Goal: Information Seeking & Learning: Check status

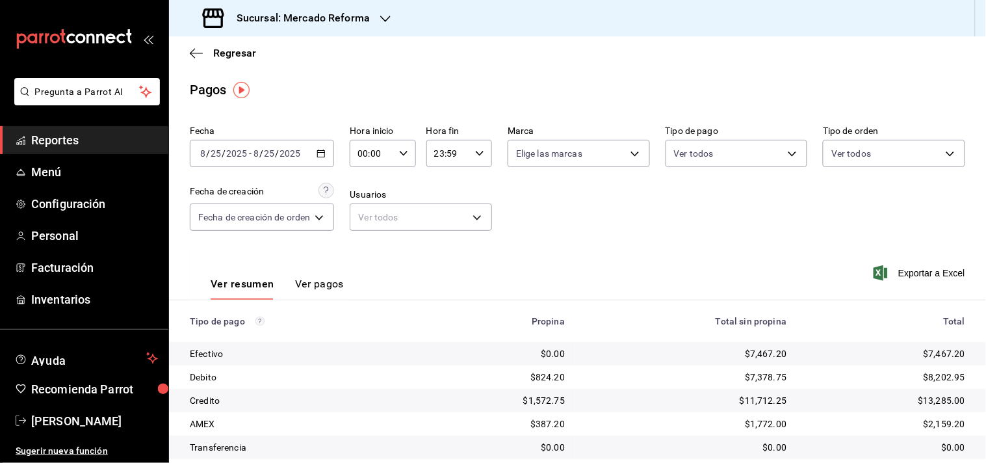
click at [617, 251] on div "Ver resumen Ver pagos Exportar a Excel" at bounding box center [577, 280] width 817 height 69
click at [232, 152] on input "2025" at bounding box center [236, 153] width 22 height 10
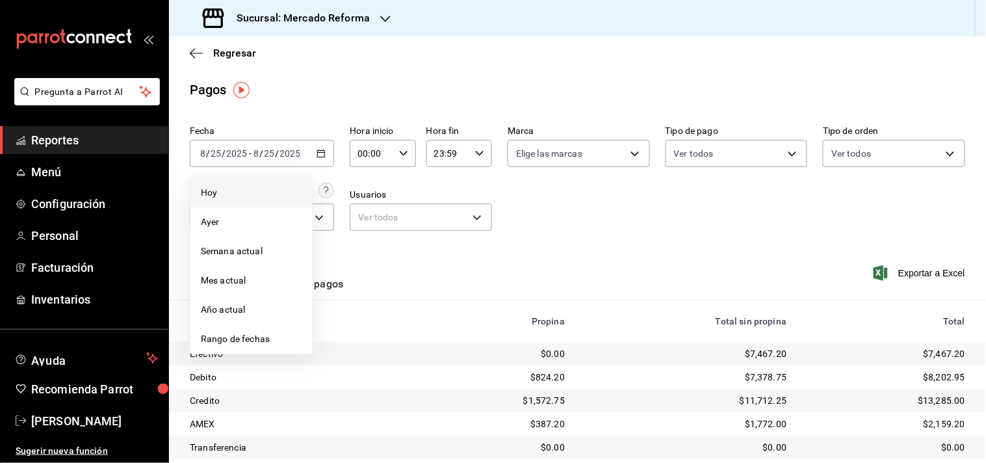
click at [224, 195] on span "Hoy" at bounding box center [251, 193] width 101 height 14
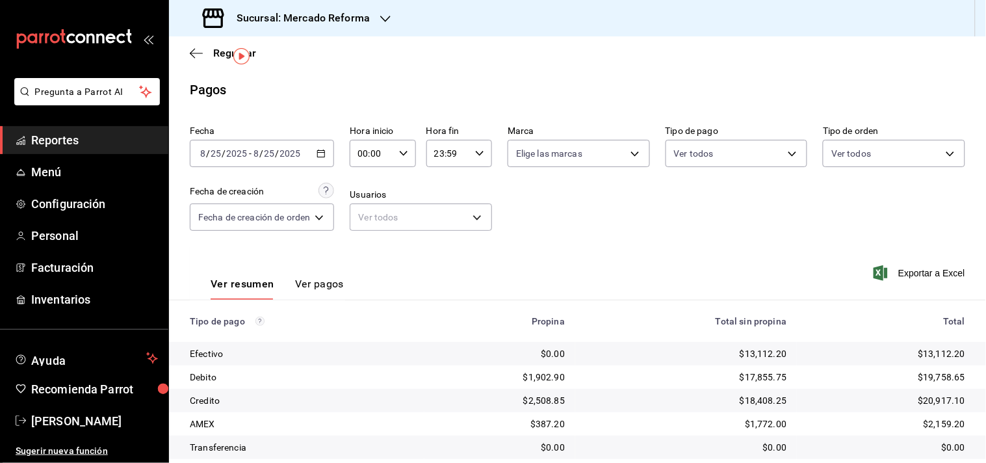
scroll to position [134, 0]
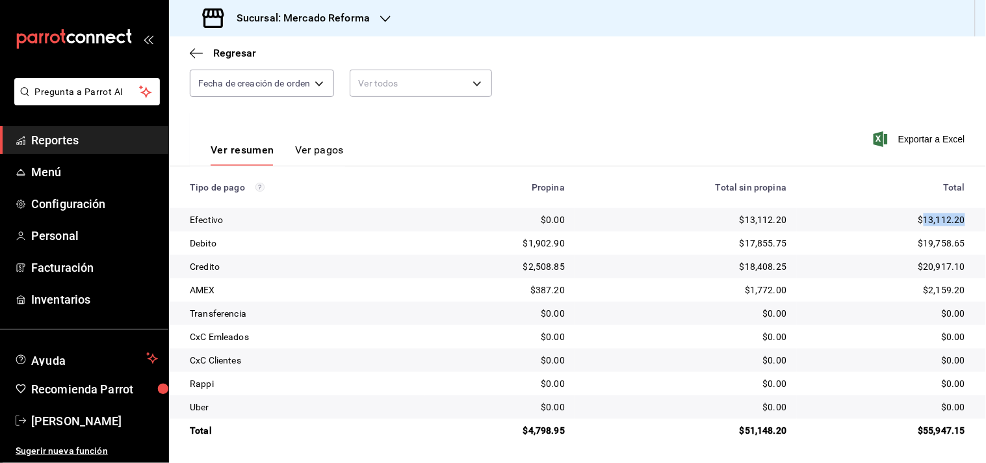
drag, startPoint x: 956, startPoint y: 221, endPoint x: 914, endPoint y: 218, distance: 42.3
click at [914, 218] on td "$13,112.20" at bounding box center [891, 219] width 189 height 23
copy div "13,112.20"
drag, startPoint x: 567, startPoint y: 430, endPoint x: 526, endPoint y: 434, distance: 40.5
click at [526, 434] on td "$4,798.95" at bounding box center [499, 430] width 151 height 23
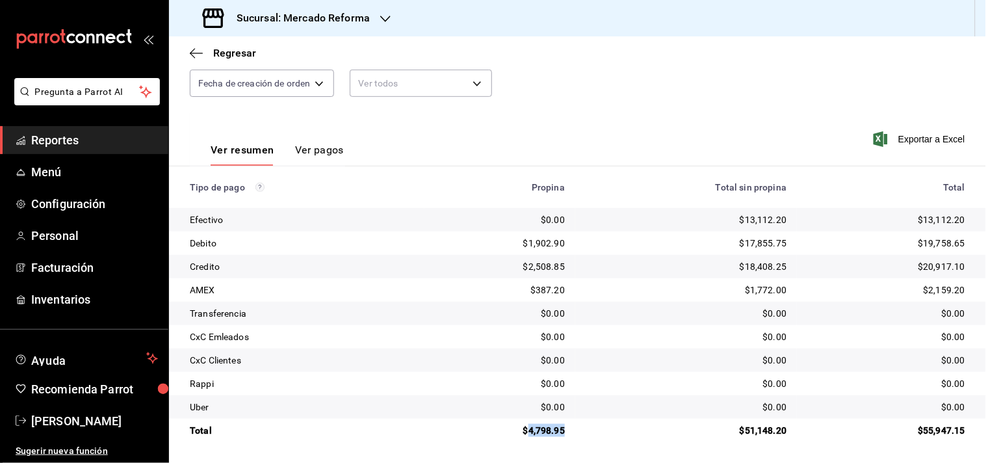
copy div "4,798.95"
click at [73, 140] on span "Reportes" at bounding box center [94, 140] width 127 height 18
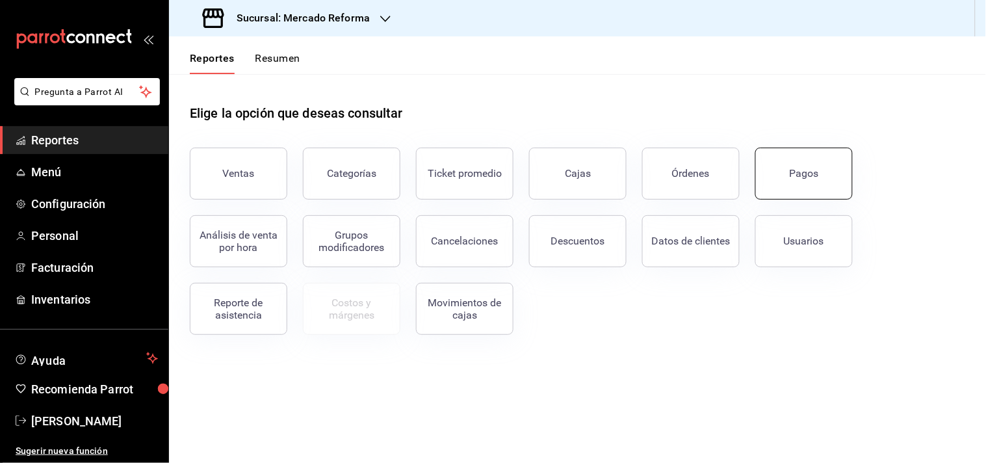
click at [798, 161] on button "Pagos" at bounding box center [803, 174] width 97 height 52
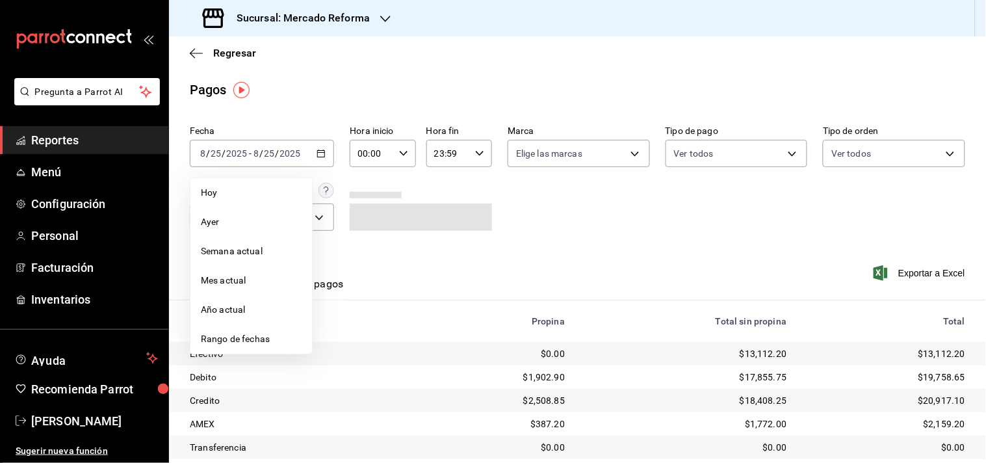
click at [64, 142] on span "Reportes" at bounding box center [94, 140] width 127 height 18
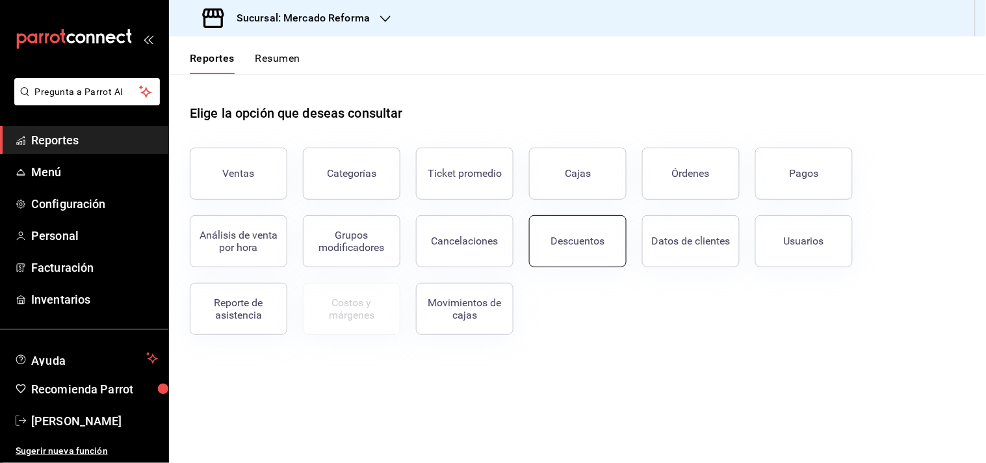
click at [581, 235] on div "Descuentos" at bounding box center [578, 241] width 54 height 12
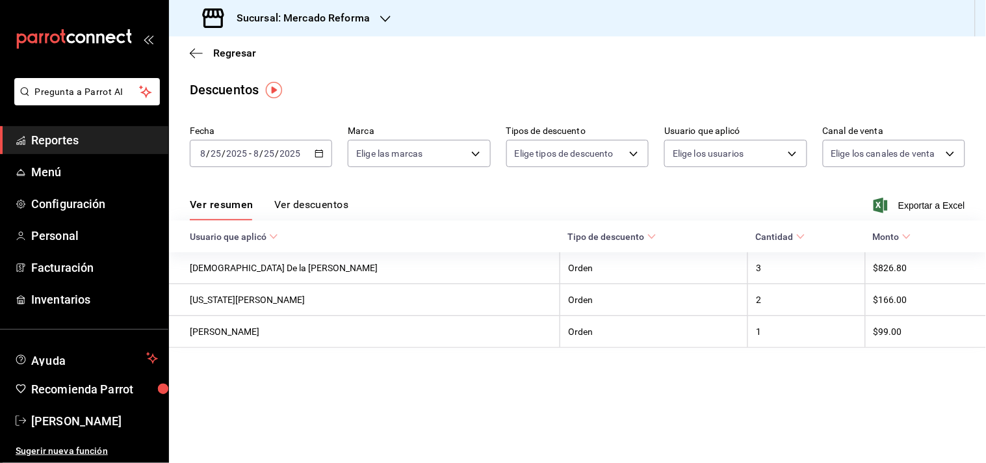
click at [88, 139] on span "Reportes" at bounding box center [94, 140] width 127 height 18
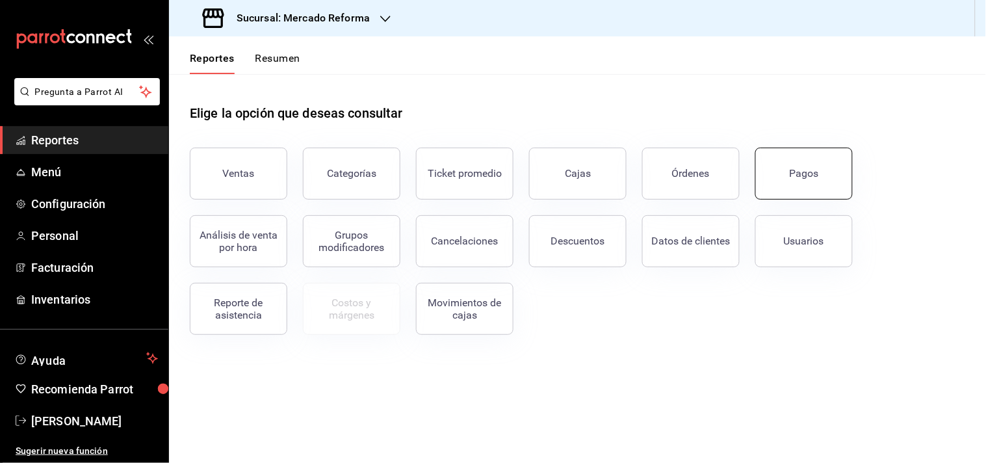
click at [813, 176] on div "Pagos" at bounding box center [804, 173] width 29 height 12
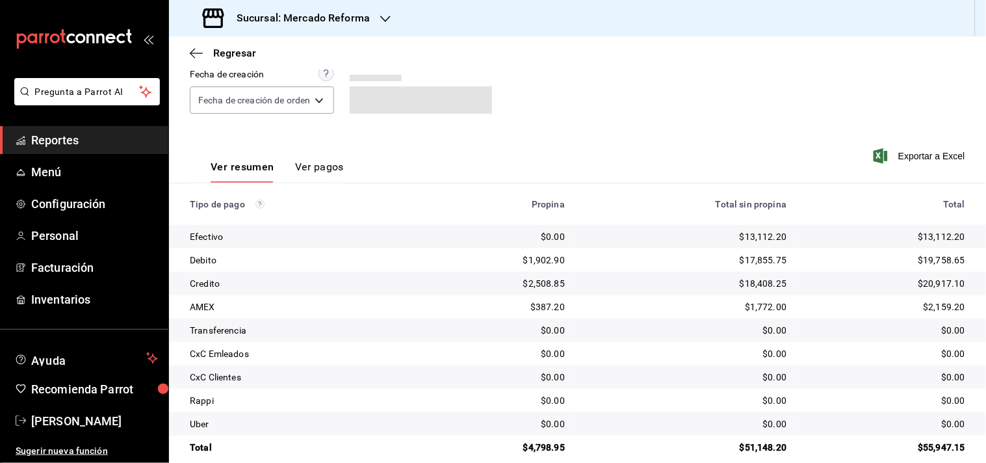
scroll to position [134, 0]
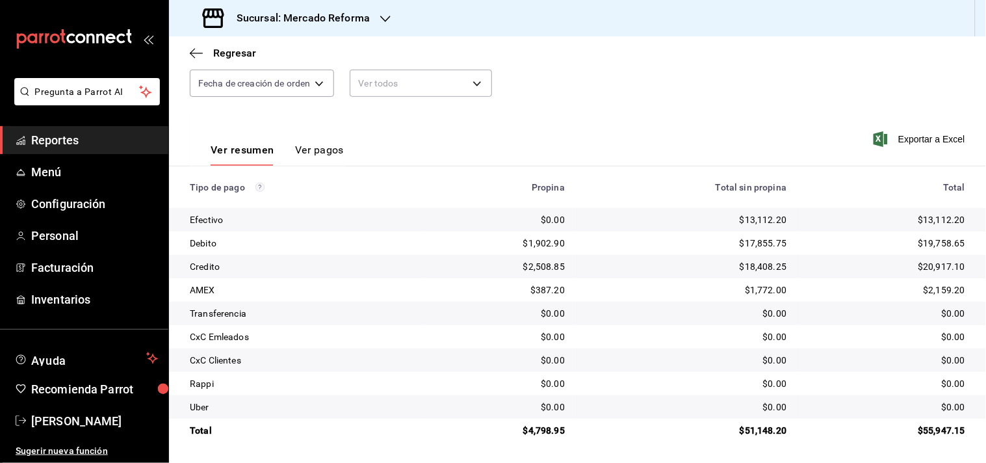
click at [625, 353] on td "$0.00" at bounding box center [686, 359] width 222 height 23
